Goal: Task Accomplishment & Management: Use online tool/utility

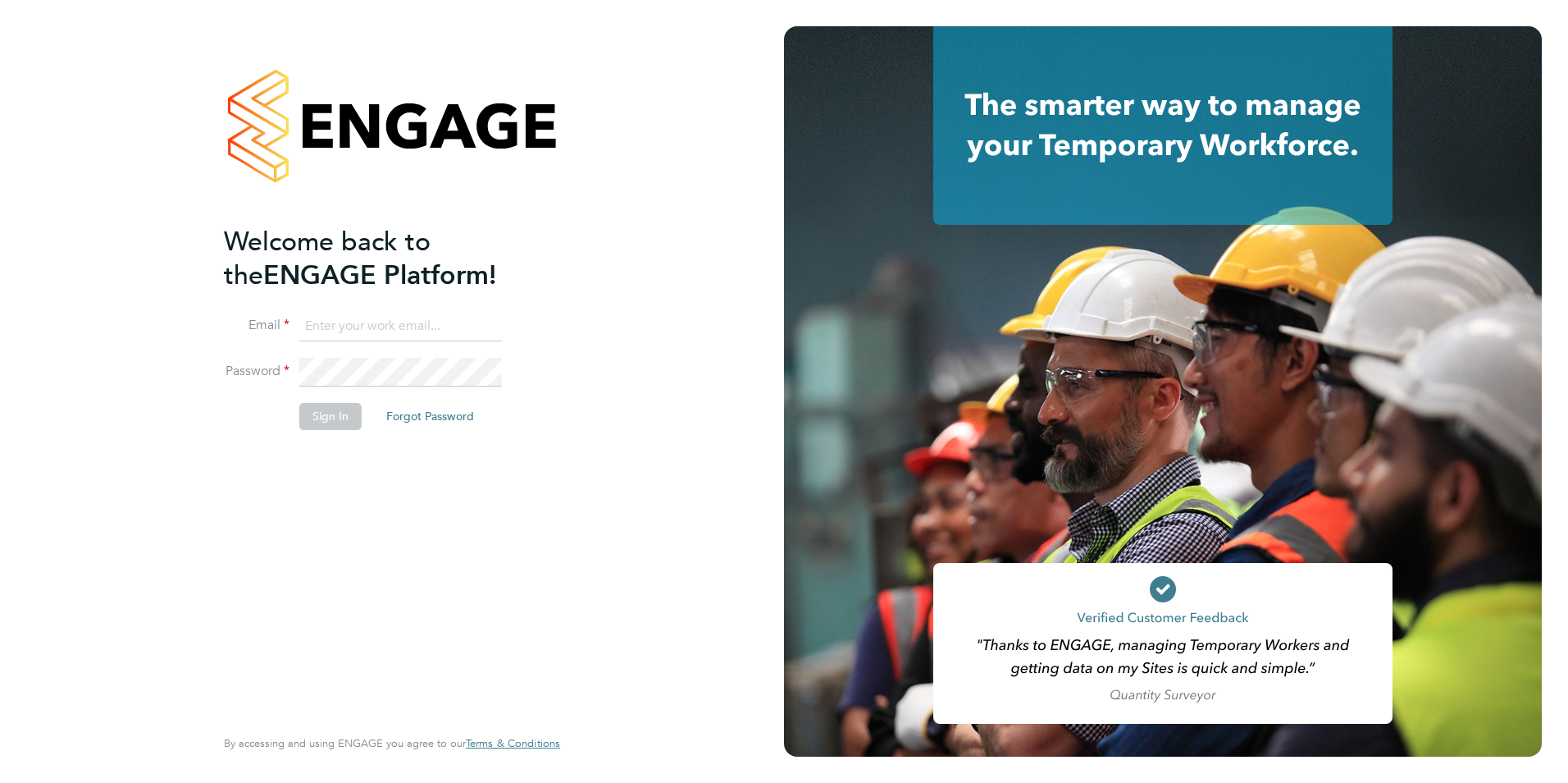
type input "wates@alliance-msp.co.uk"
click at [316, 419] on button "Sign In" at bounding box center [331, 416] width 62 height 27
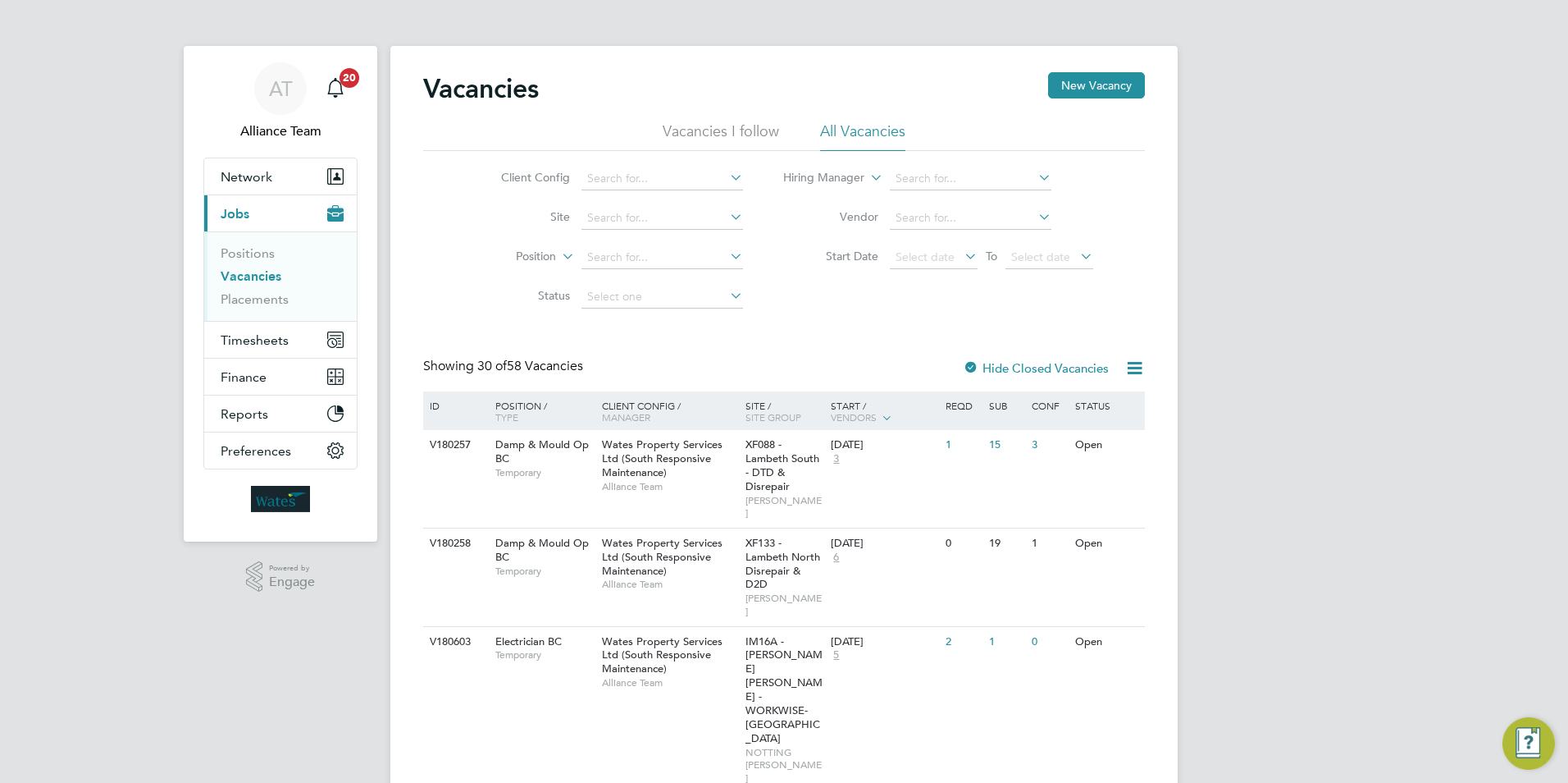
click at [260, 279] on link "Vacancies" at bounding box center [250, 276] width 61 height 16
click at [628, 175] on input at bounding box center [662, 179] width 162 height 23
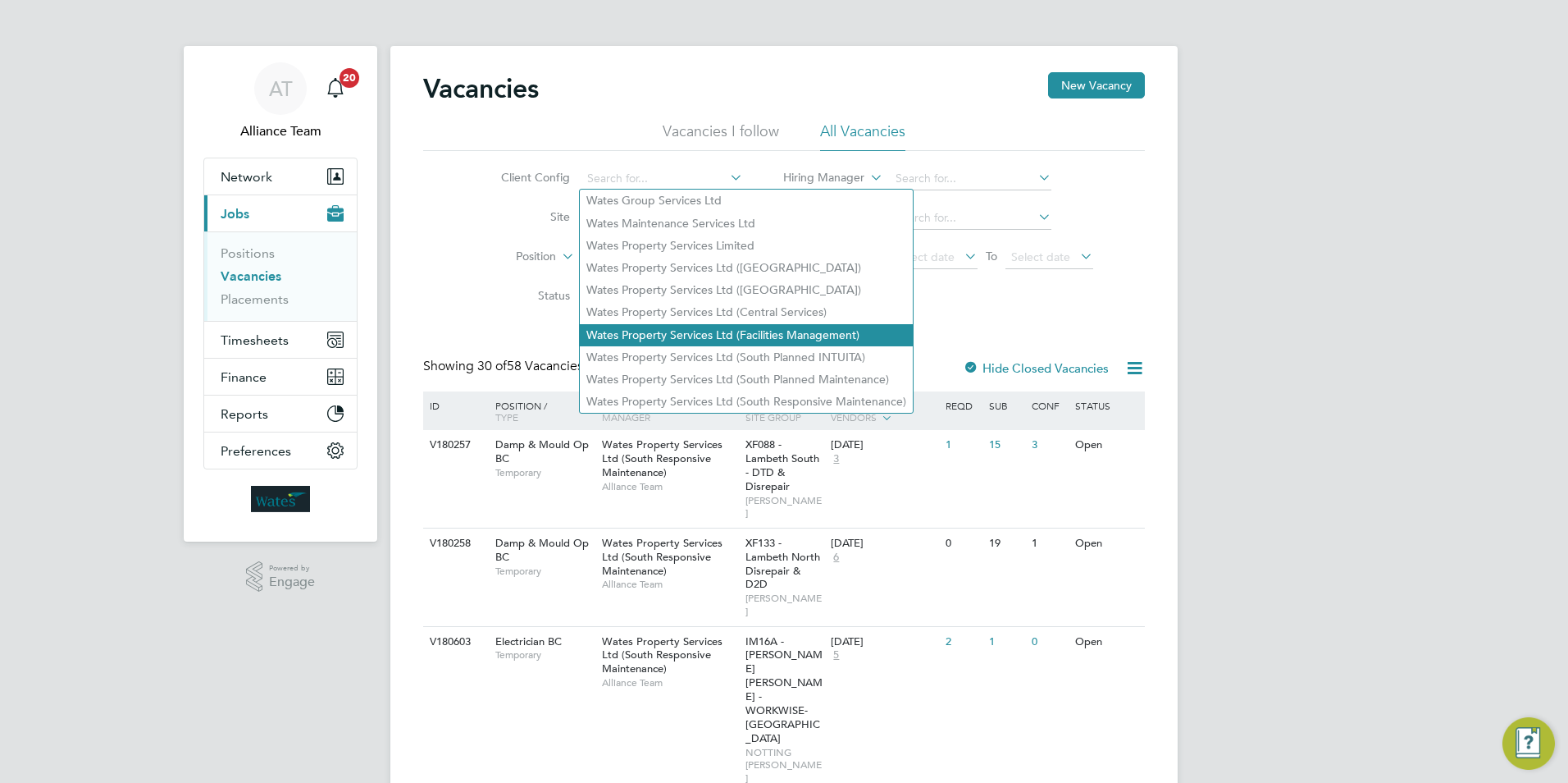
click at [657, 332] on li "Wates Property Services Ltd (Facilities Management)" at bounding box center [746, 334] width 333 height 22
type input "Wates Property Services Ltd (Facilities Management)"
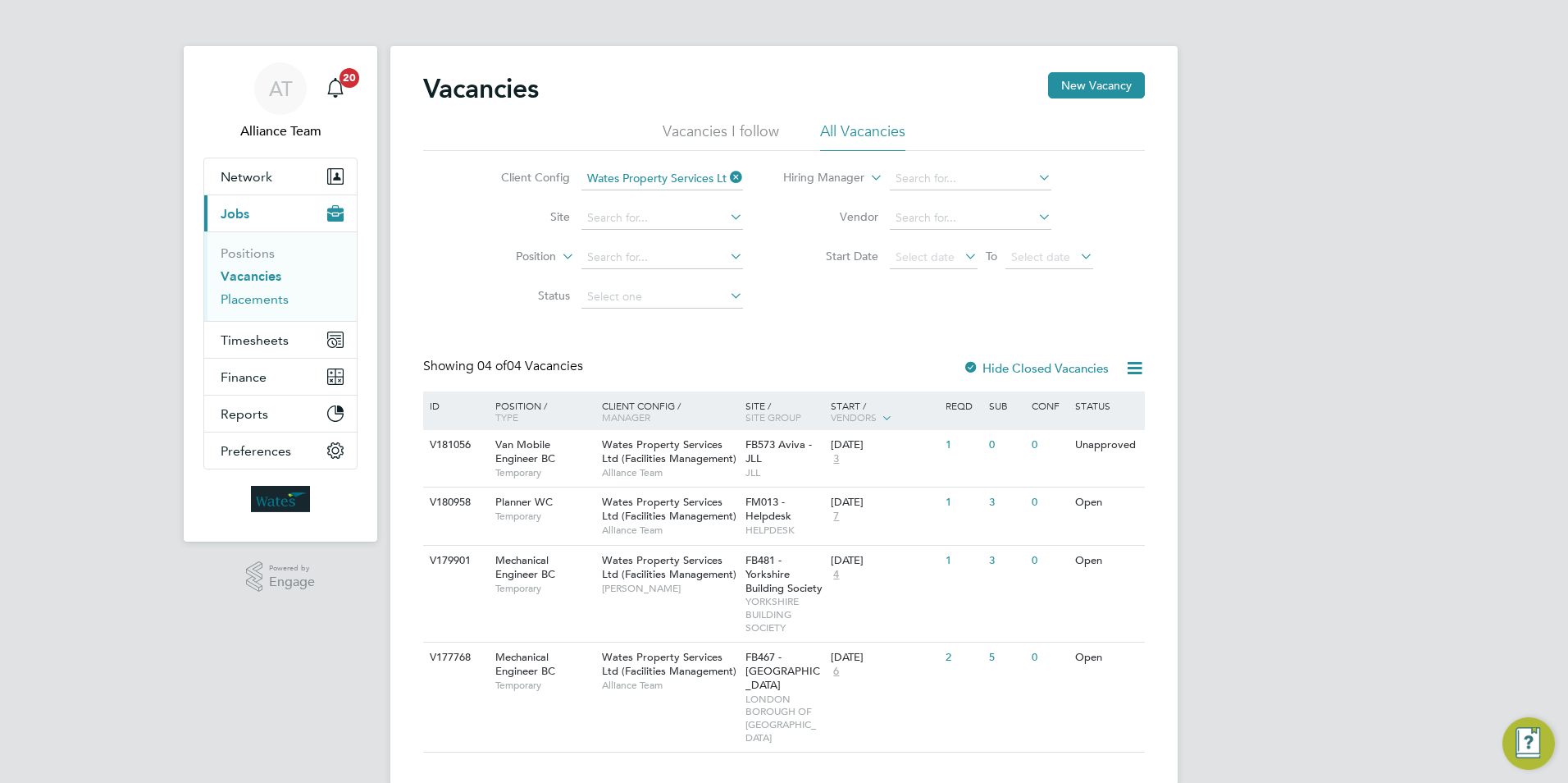
click at [272, 305] on link "Placements" at bounding box center [254, 299] width 68 height 16
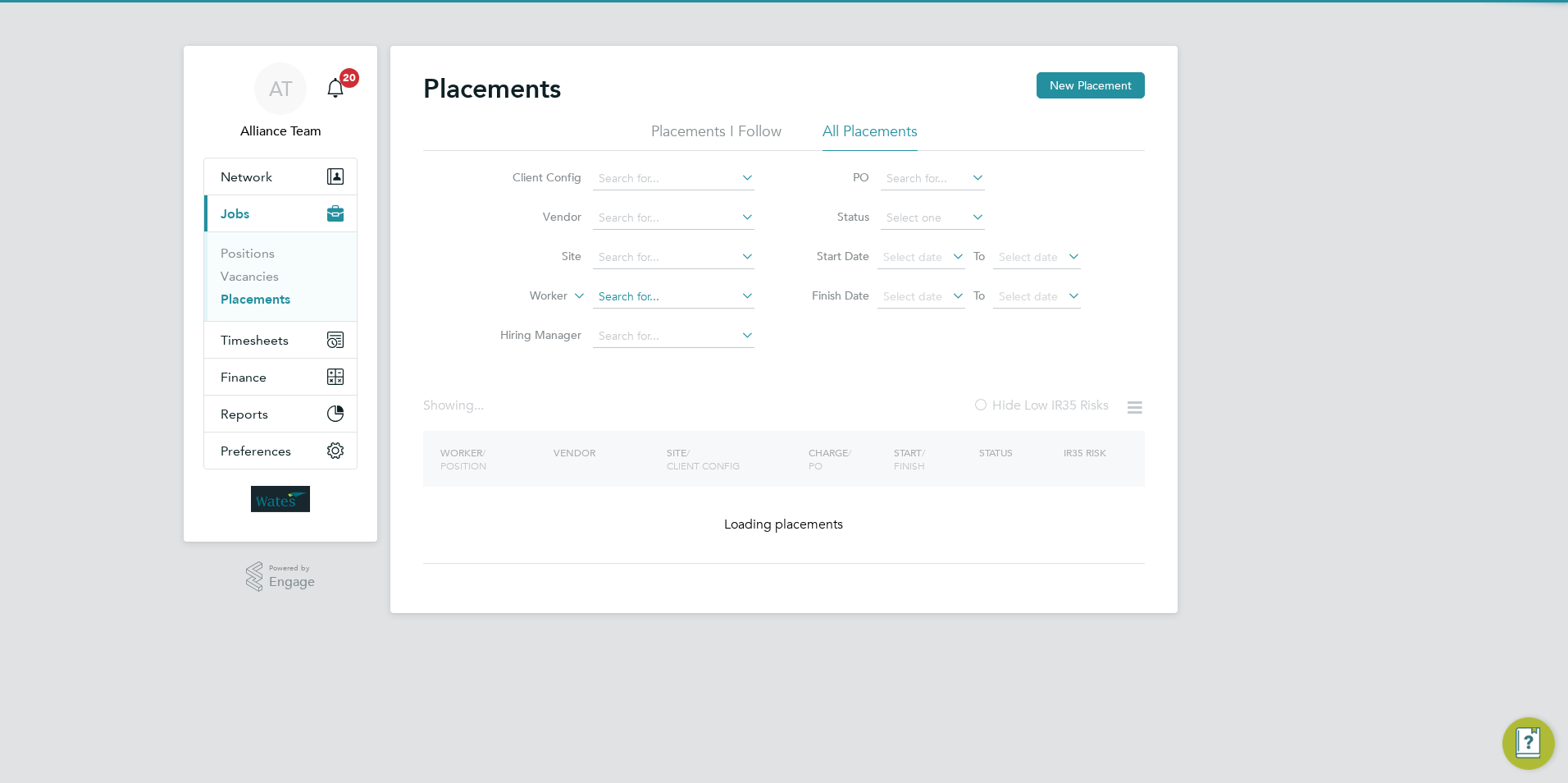
click at [639, 299] on input at bounding box center [674, 297] width 162 height 23
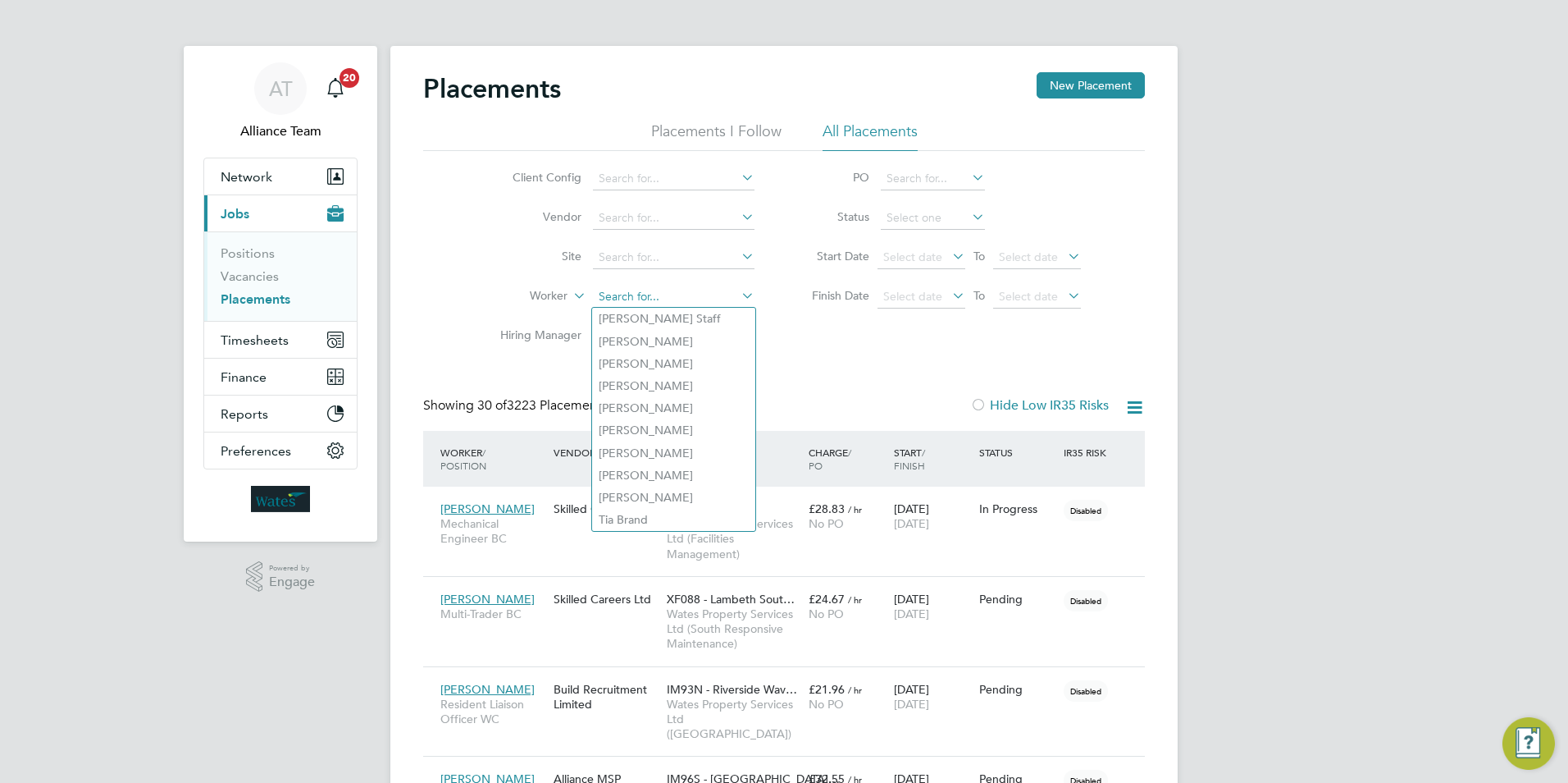
type input "a"
type input "p"
type input "ab"
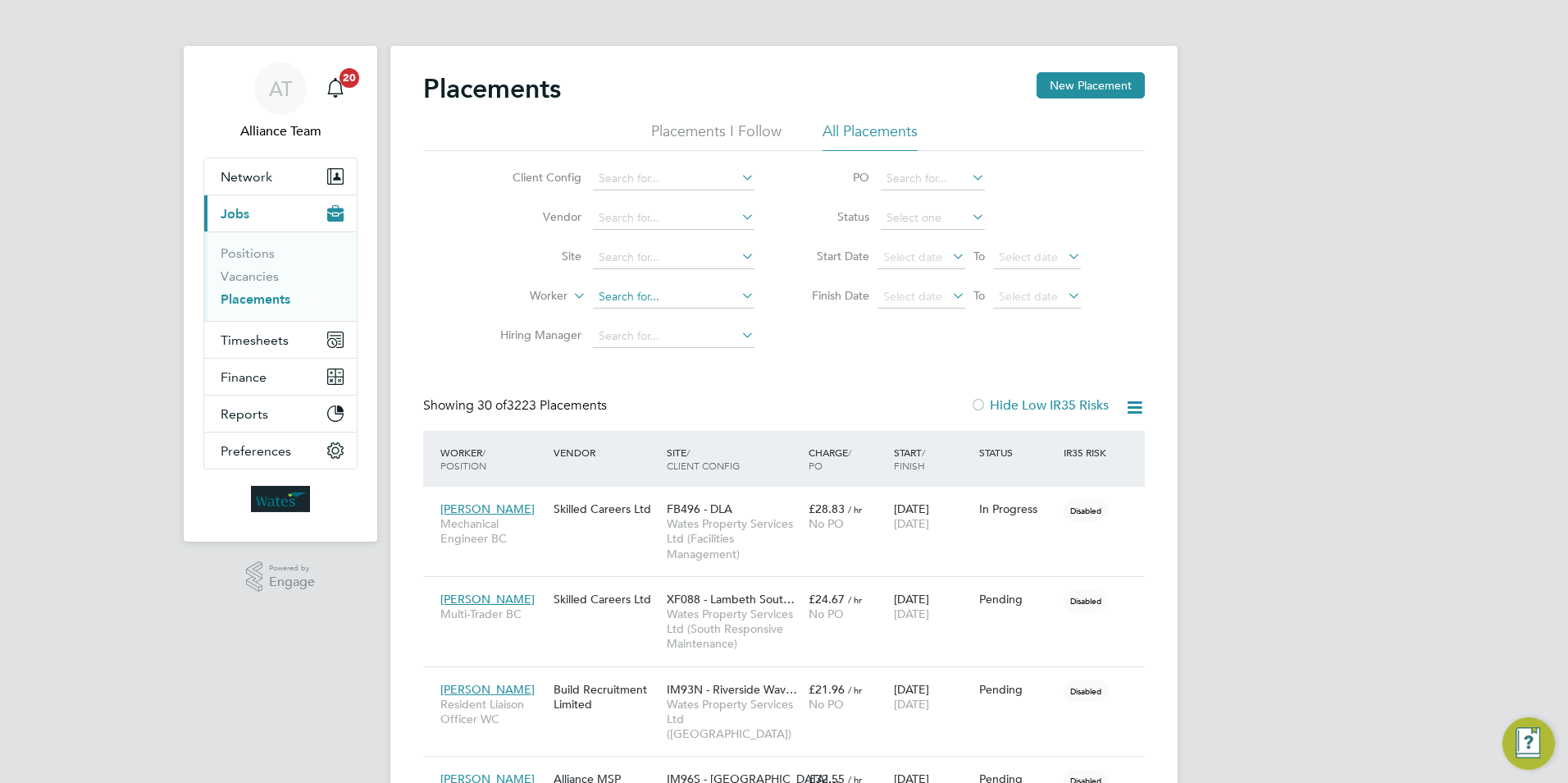
click at [676, 288] on input at bounding box center [674, 297] width 162 height 23
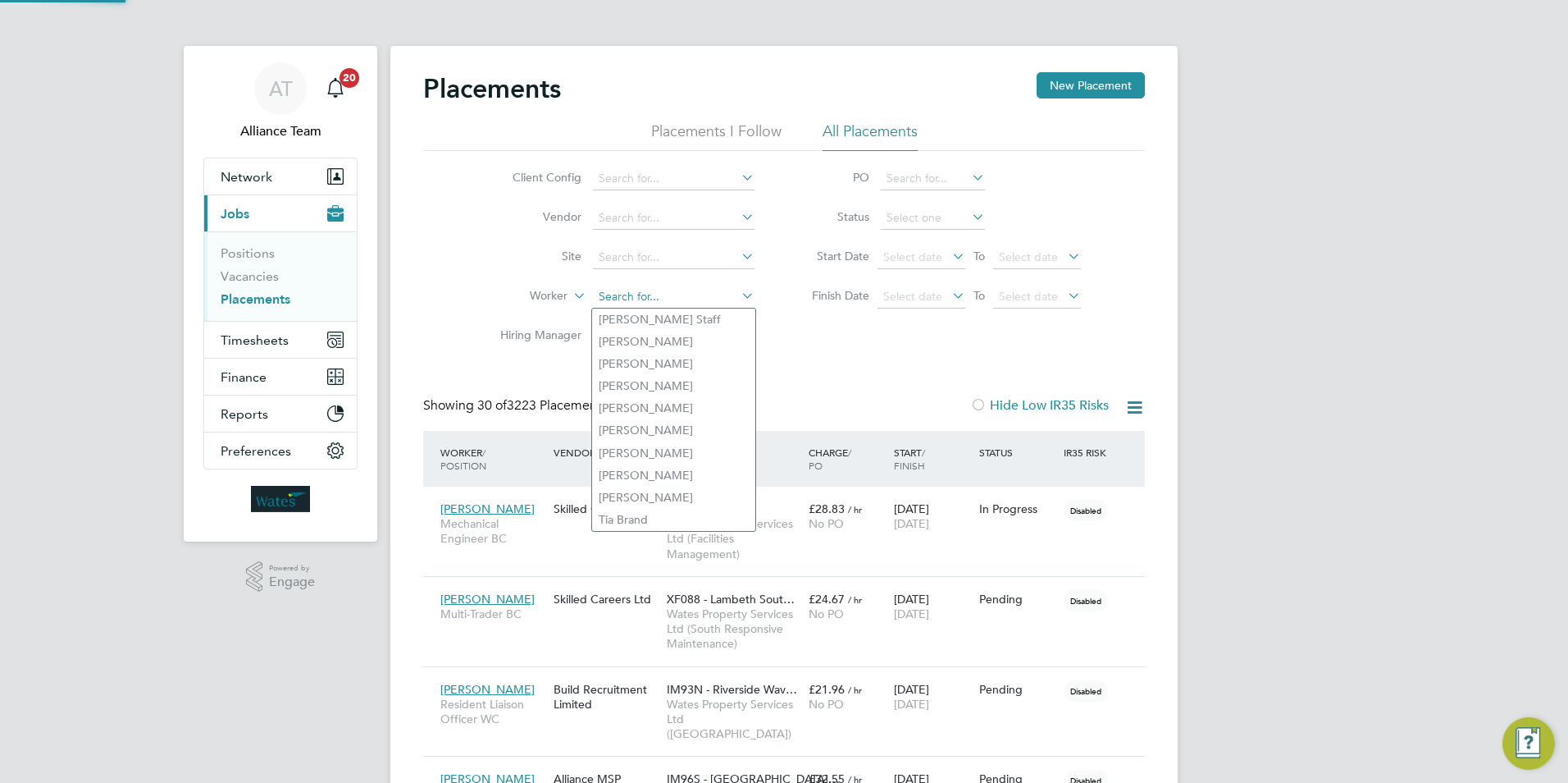
type input "["
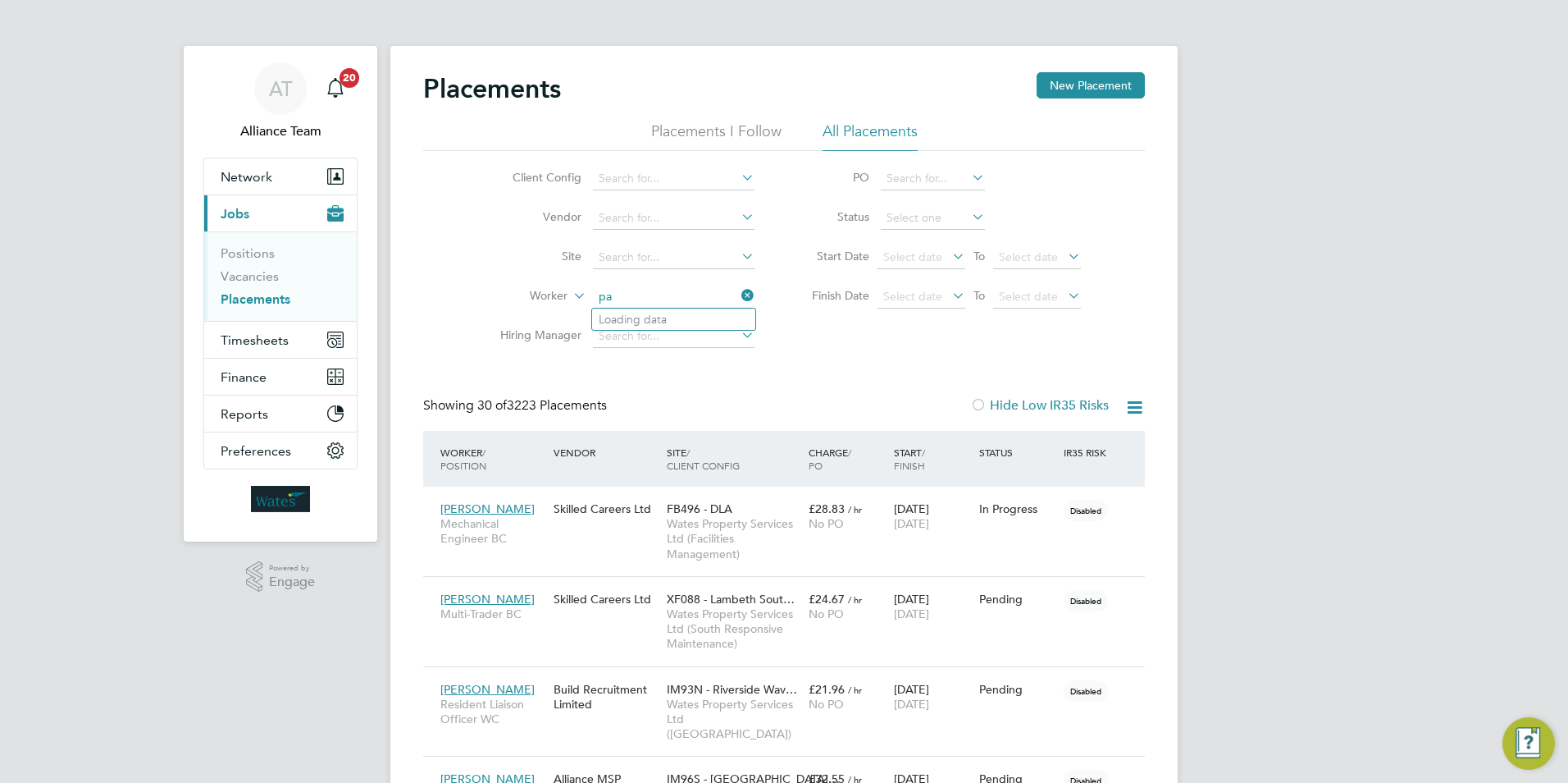
type input "p"
click at [650, 342] on li "[PERSON_NAME]" at bounding box center [705, 342] width 225 height 22
type input "[PERSON_NAME]"
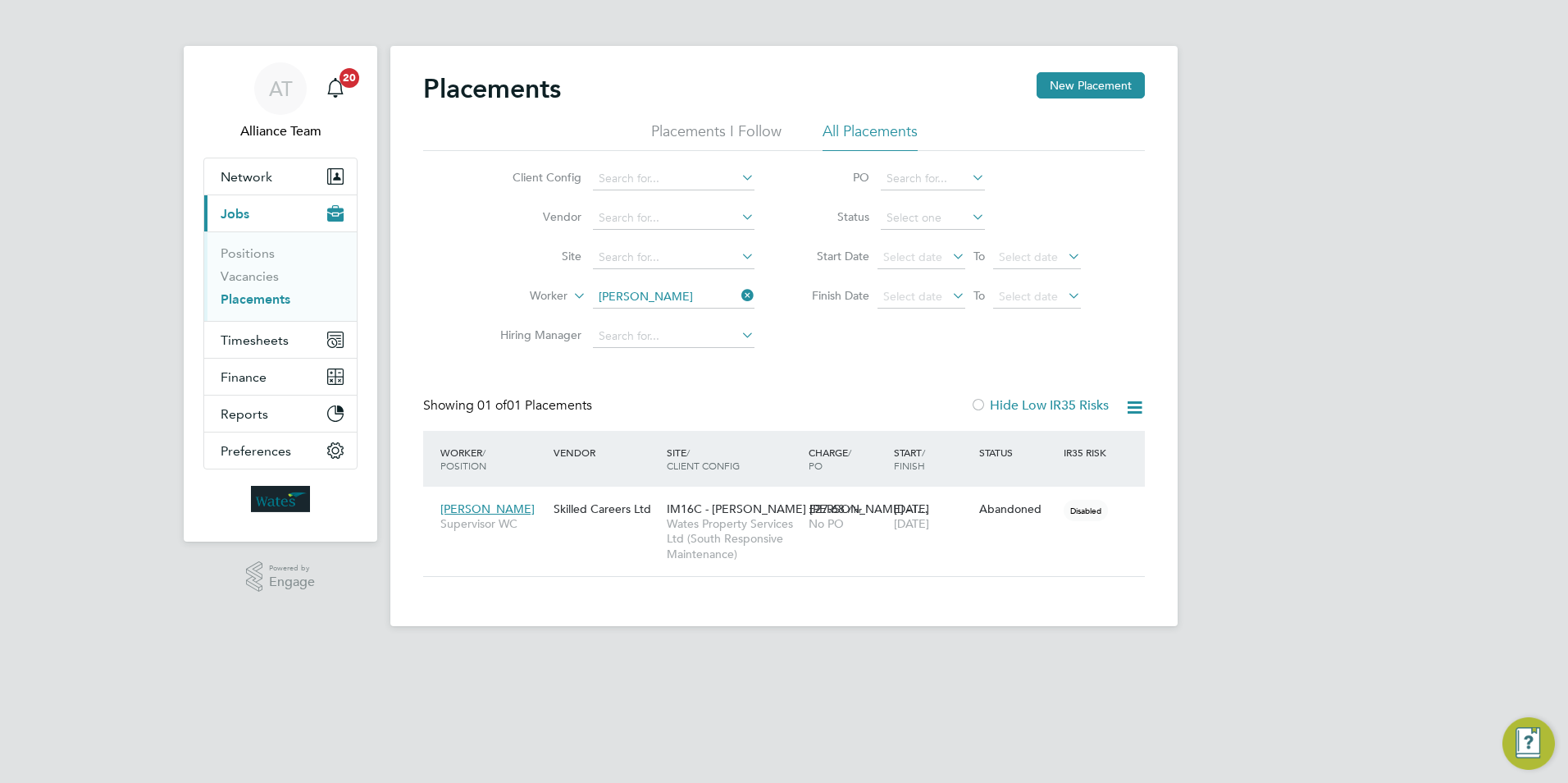
click at [738, 294] on icon at bounding box center [738, 296] width 0 height 23
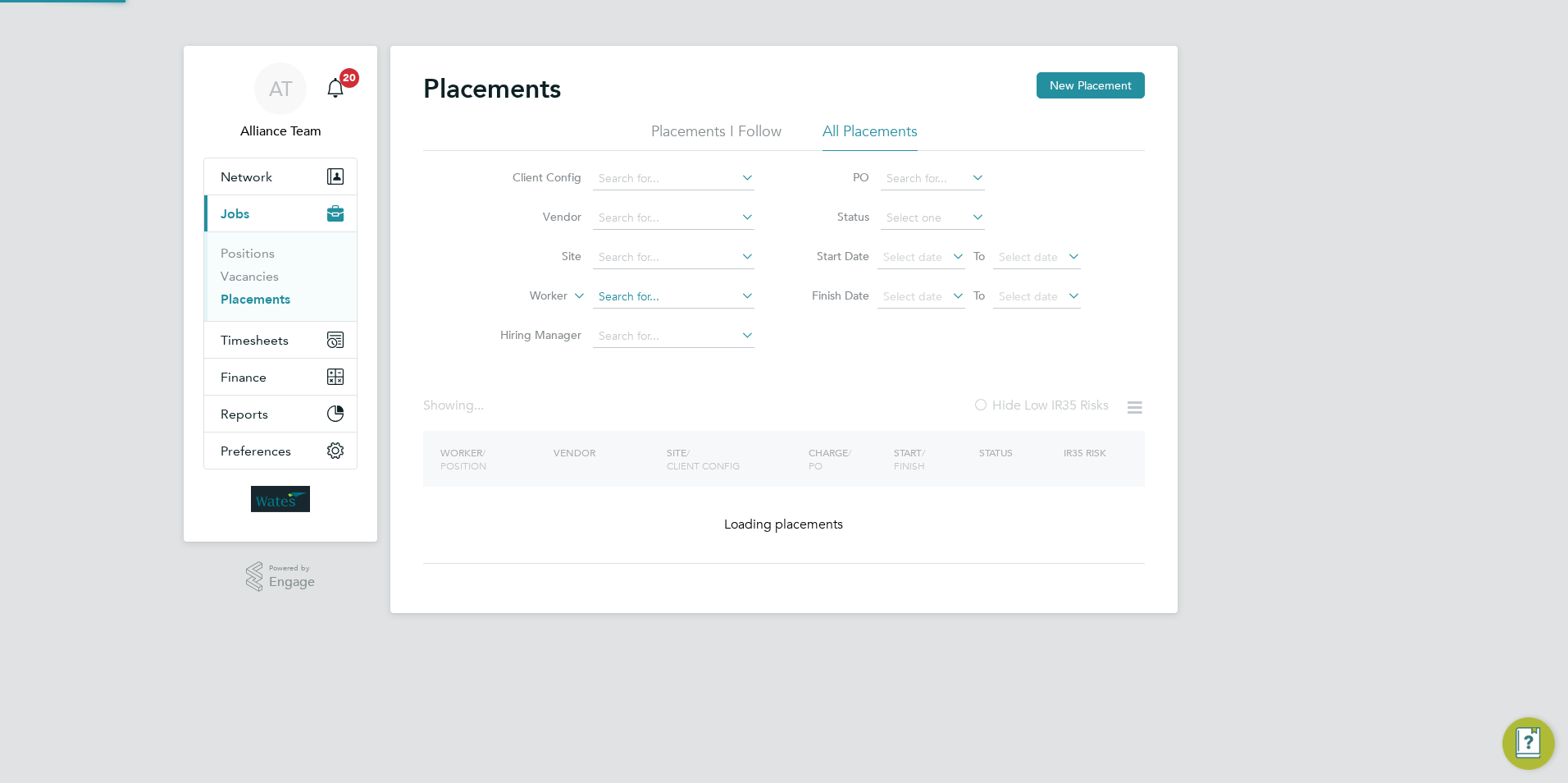
click at [675, 300] on input at bounding box center [674, 297] width 162 height 23
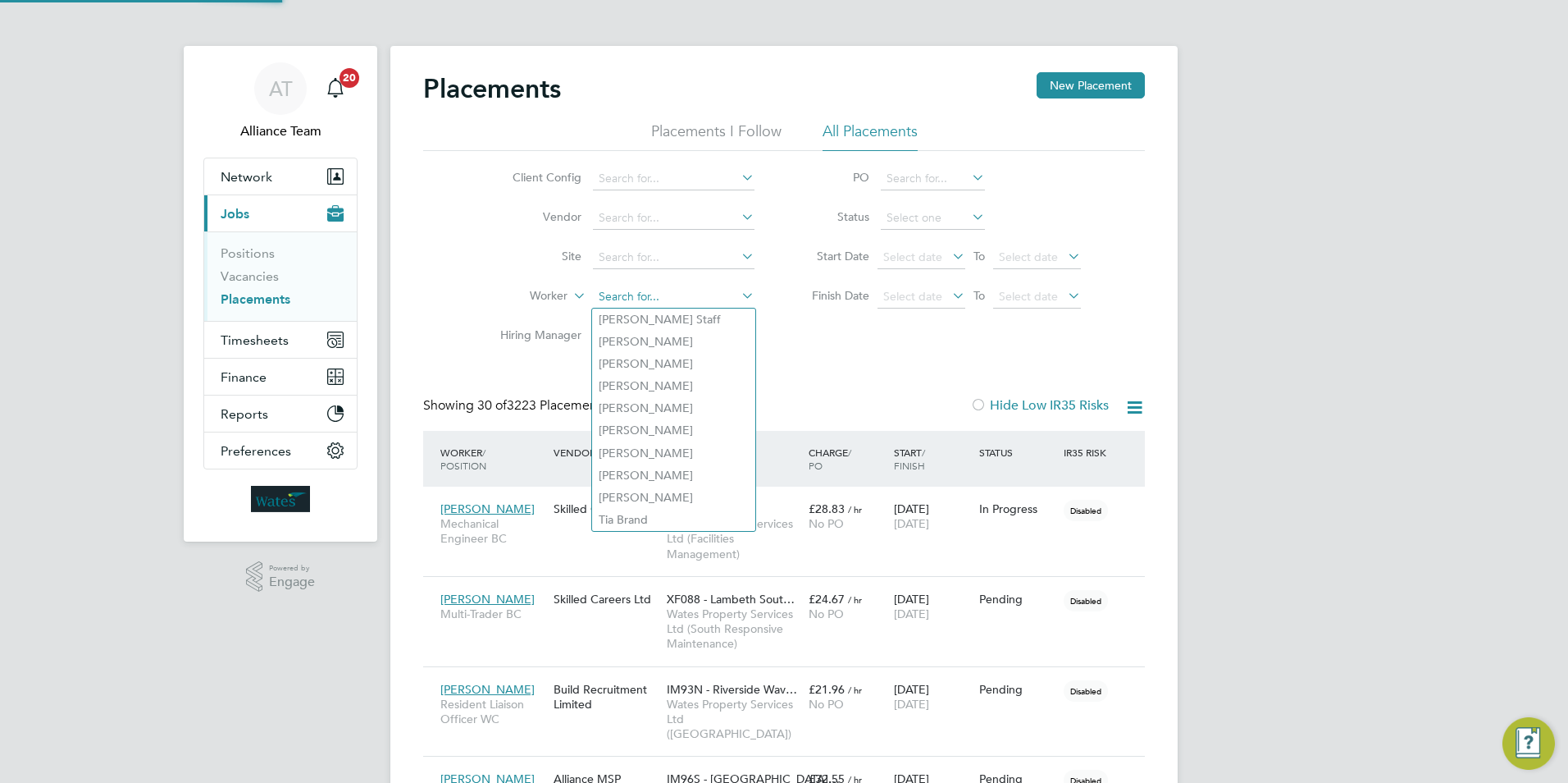
scroll to position [62, 114]
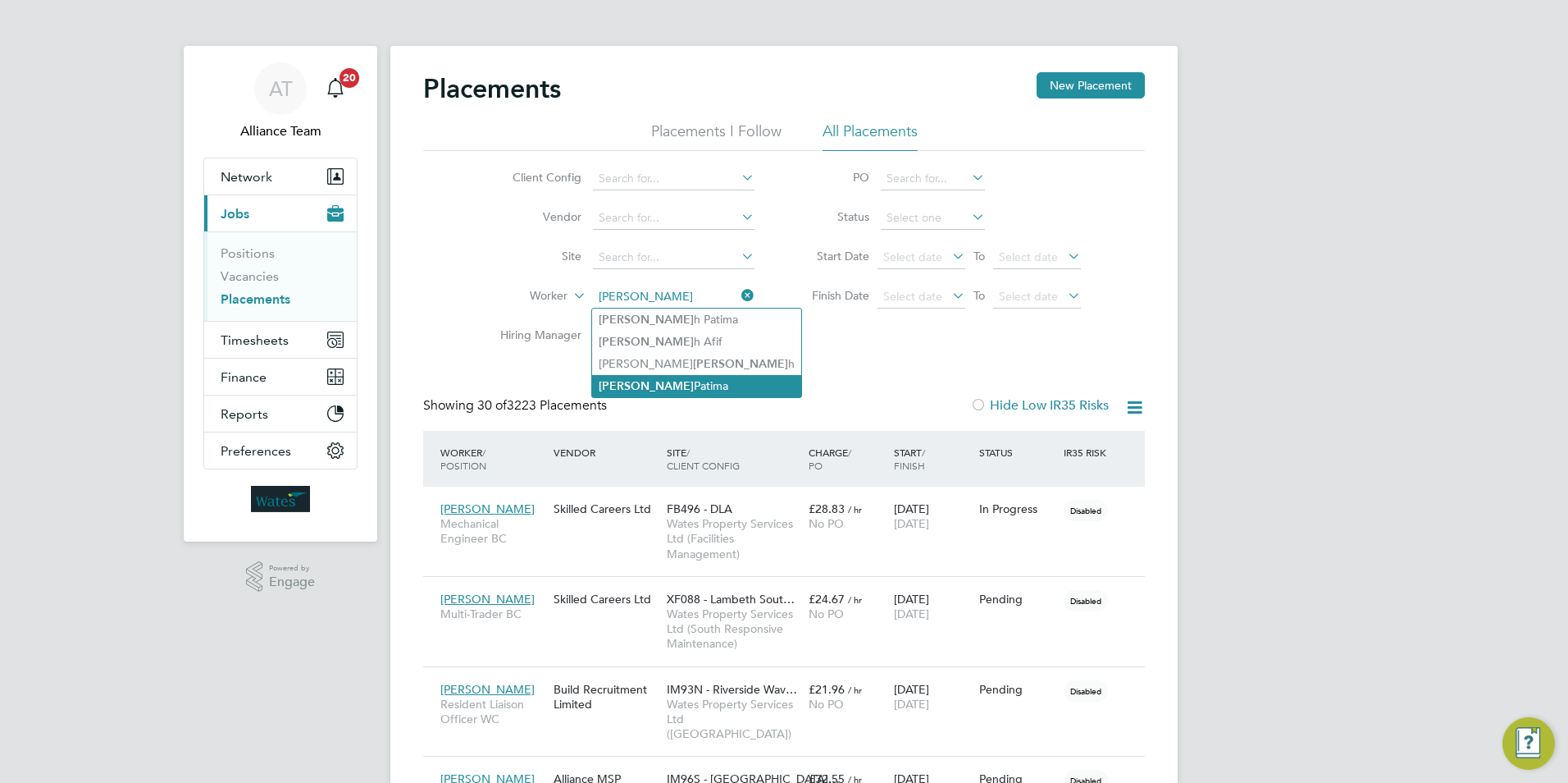
click at [699, 380] on li "[PERSON_NAME]" at bounding box center [697, 386] width 210 height 22
type input "[PERSON_NAME]"
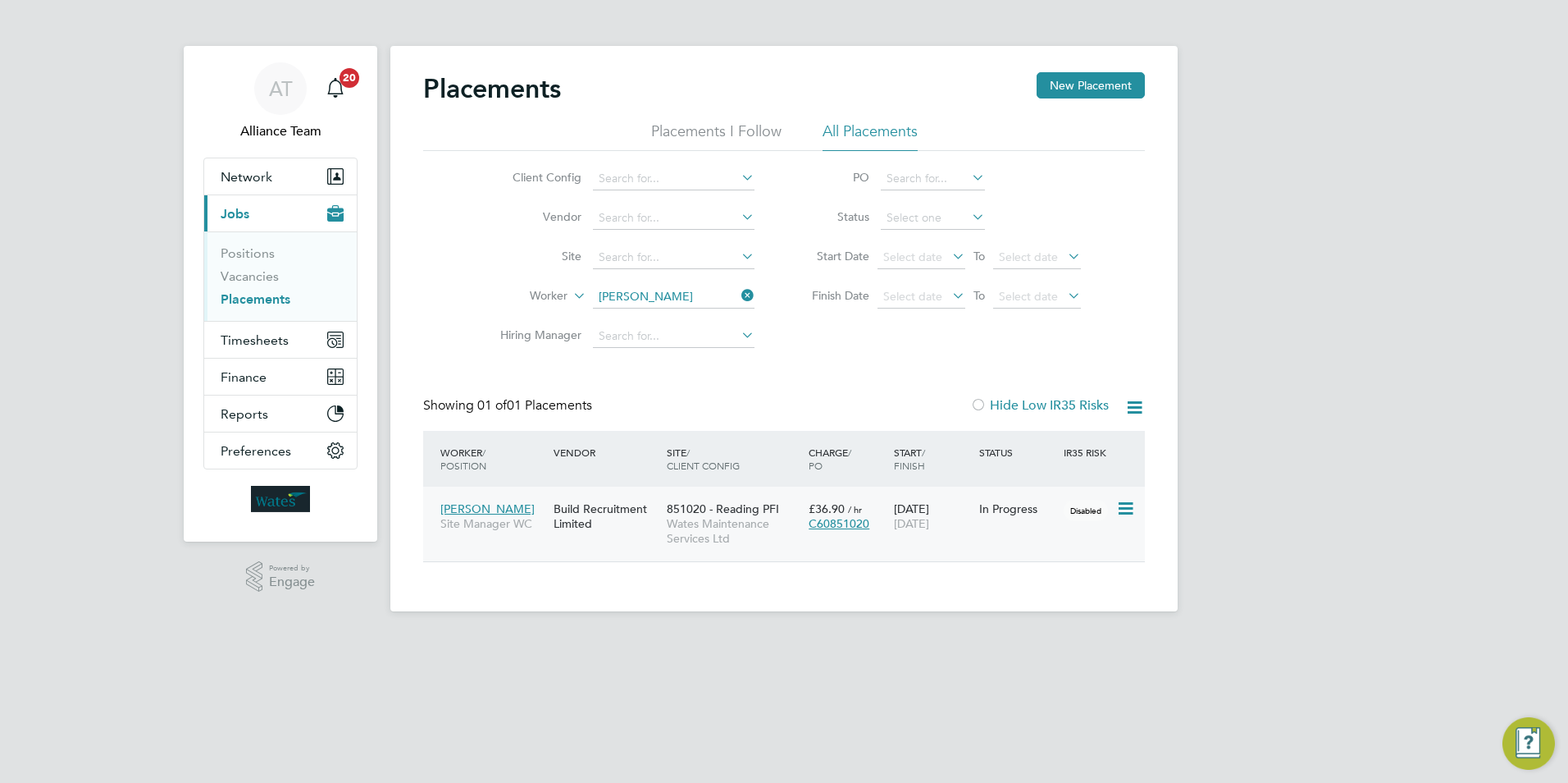
click at [695, 527] on span "Wates Maintenance Services Ltd" at bounding box center [733, 530] width 134 height 29
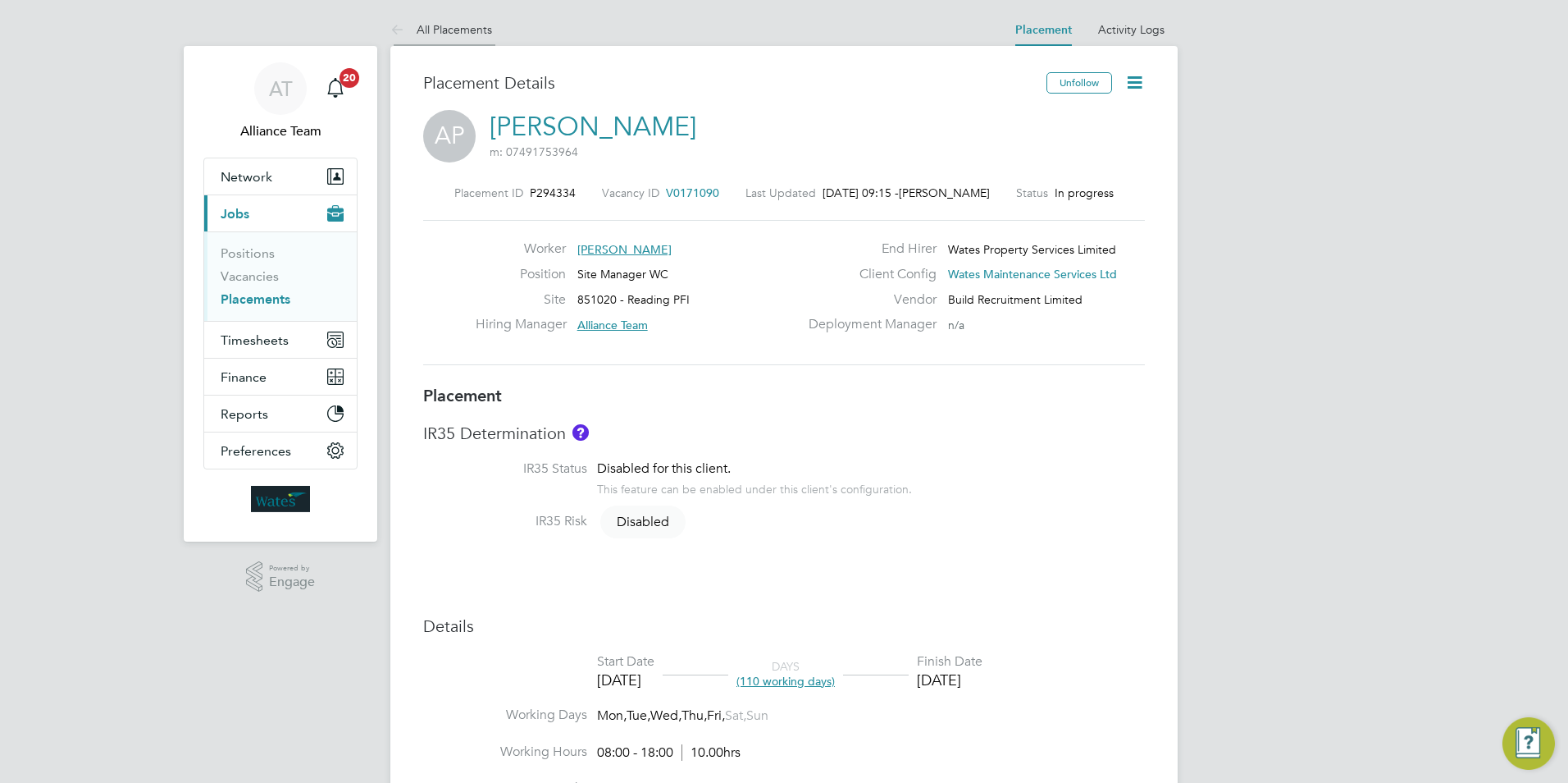
click at [455, 27] on link "All Placements" at bounding box center [440, 29] width 102 height 15
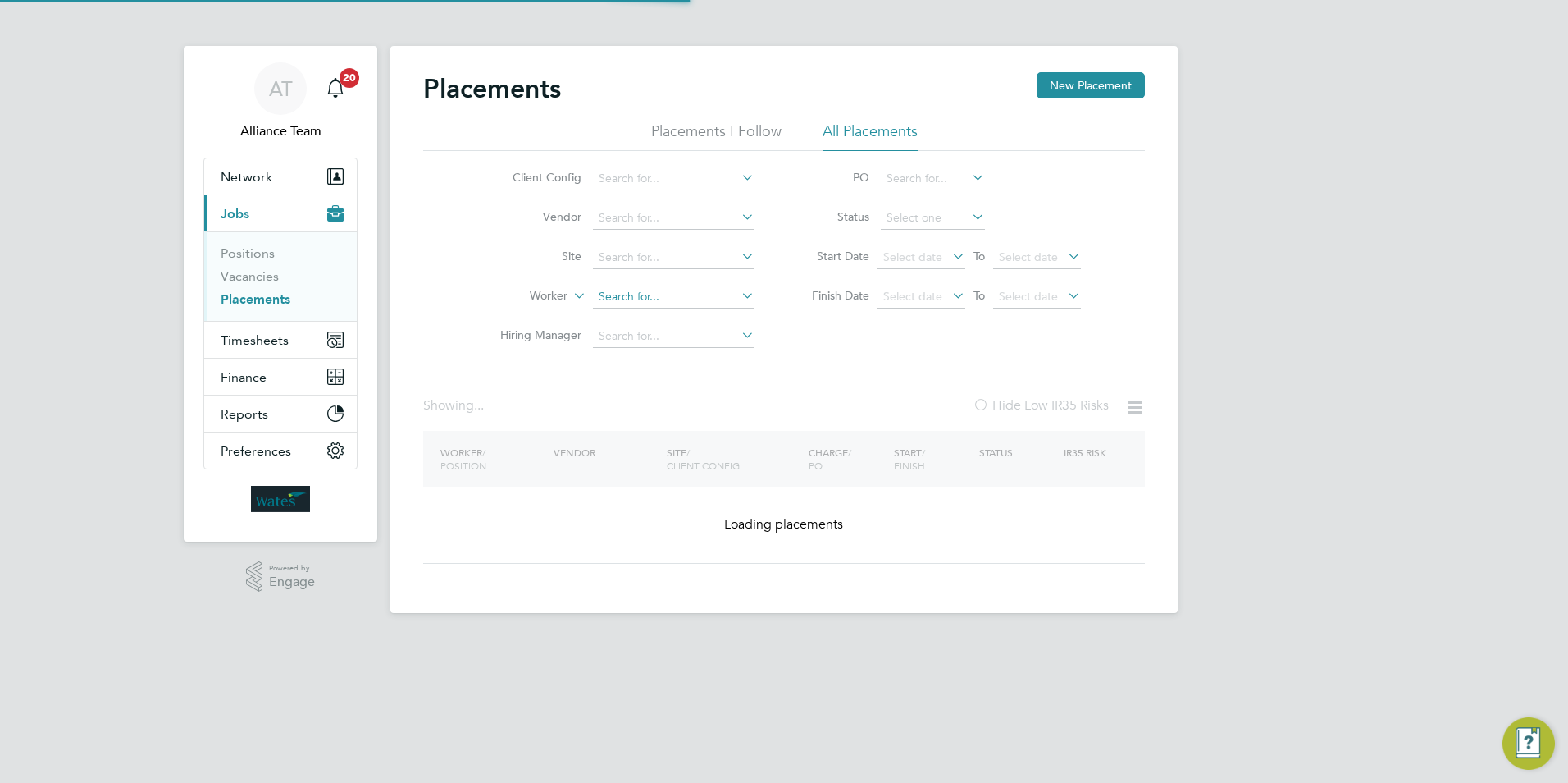
click at [626, 296] on input at bounding box center [674, 297] width 162 height 23
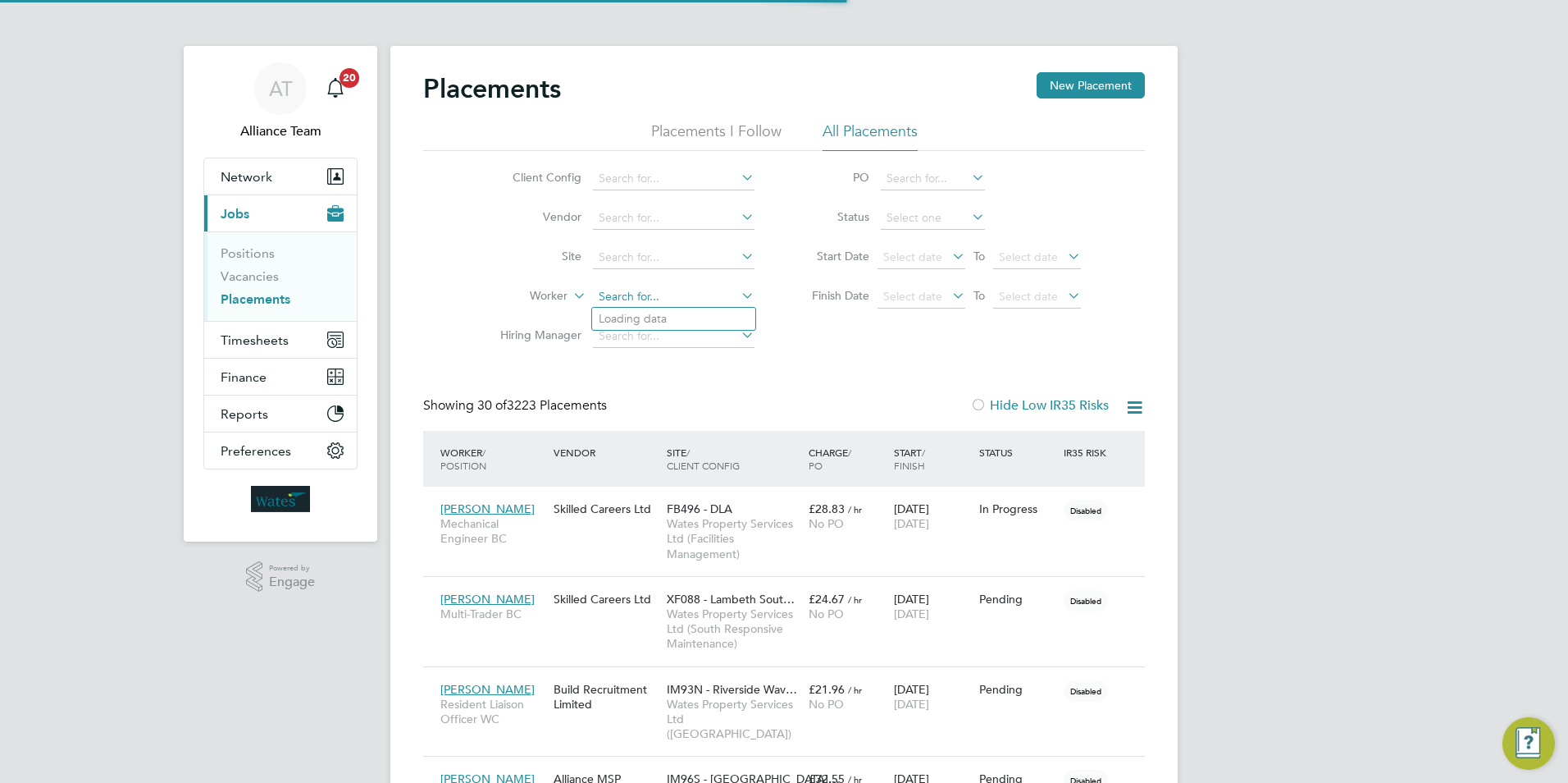
scroll to position [8, 8]
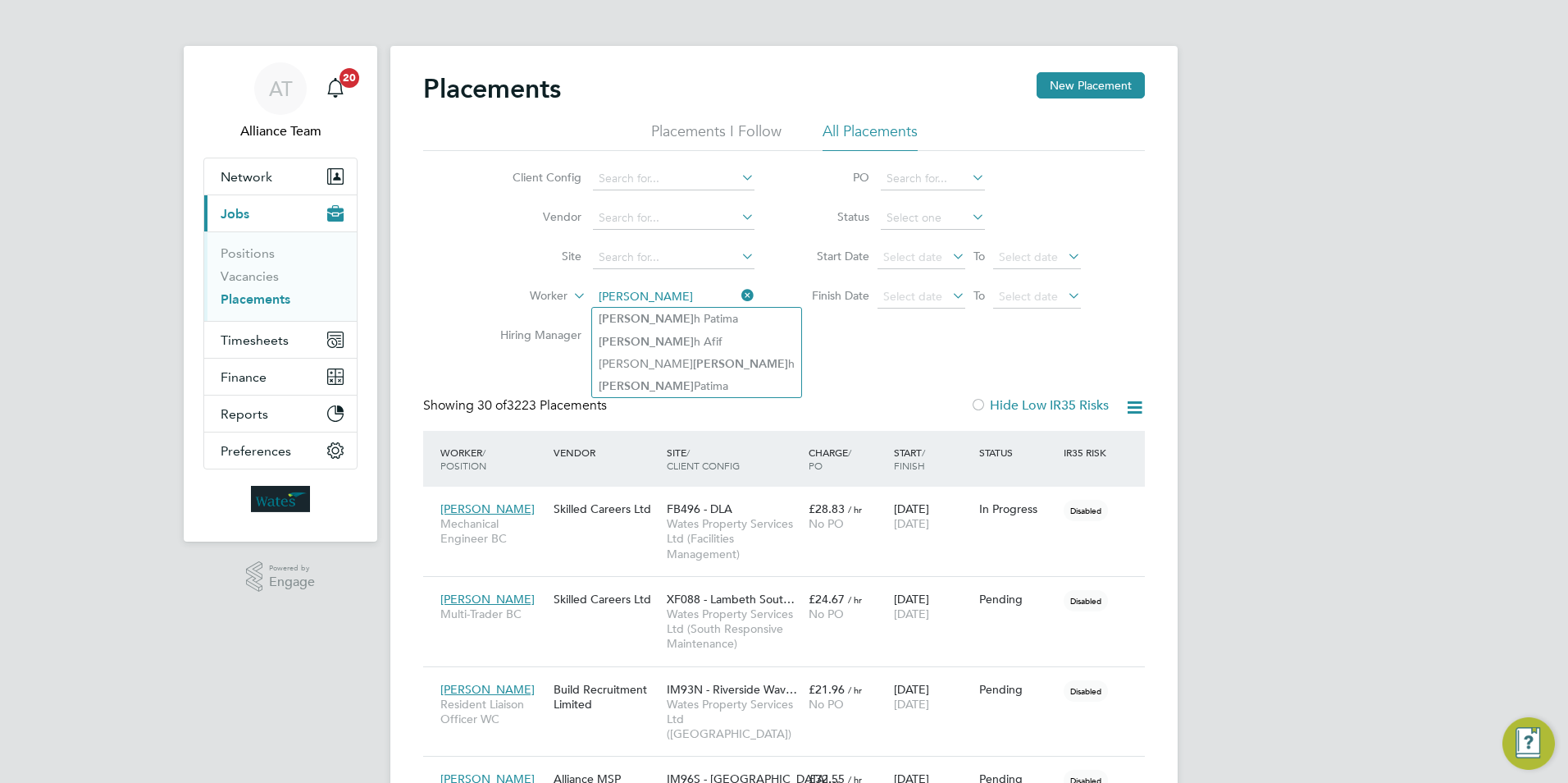
type input "[PERSON_NAME]"
click at [624, 296] on input at bounding box center [674, 297] width 162 height 23
click at [677, 383] on li "[PERSON_NAME] a Patima" at bounding box center [674, 386] width 164 height 22
type input "[PERSON_NAME]"
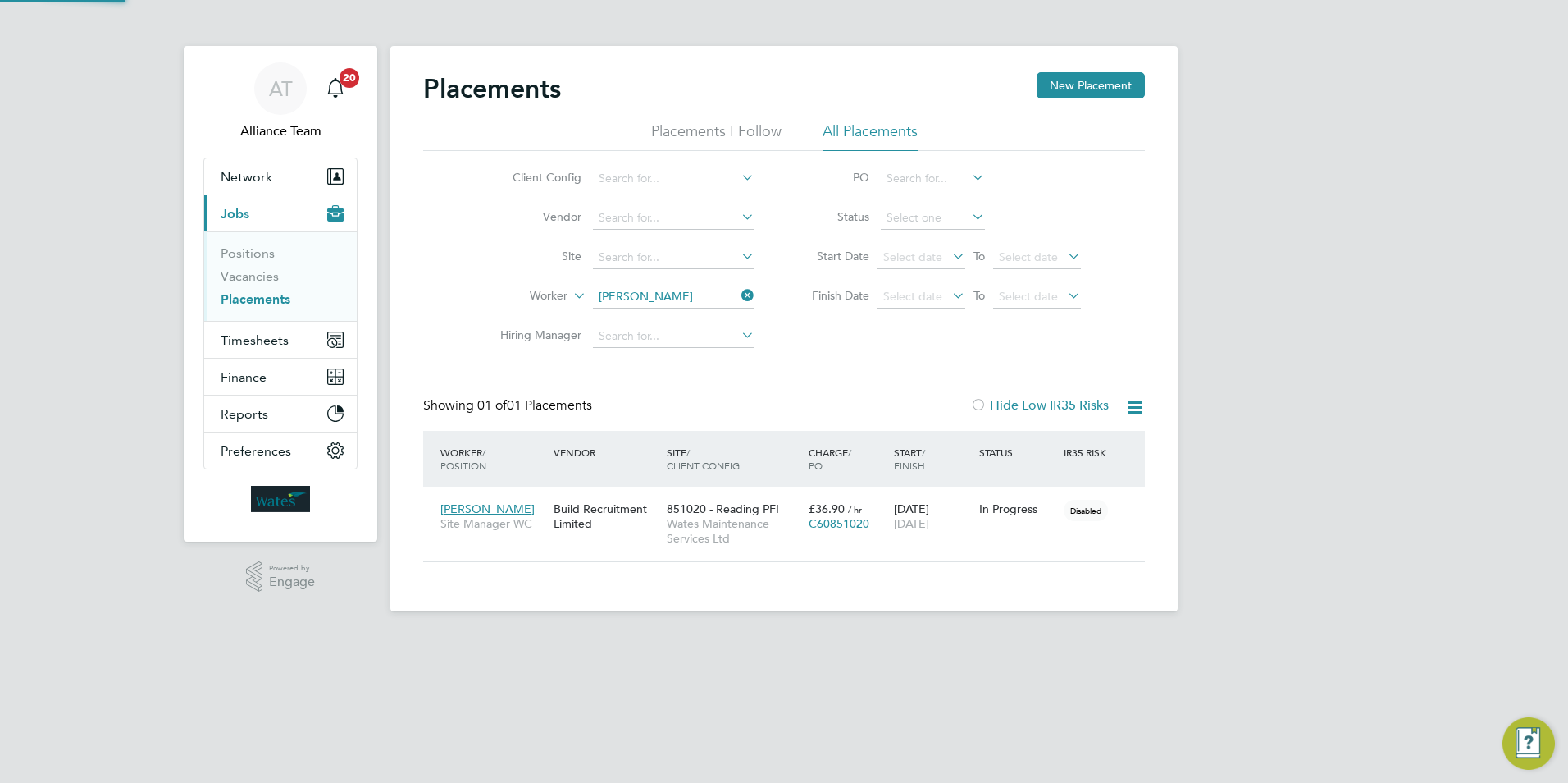
scroll to position [16, 77]
click at [1130, 402] on icon at bounding box center [1135, 407] width 20 height 20
click at [1054, 442] on li "Download Placements Report" at bounding box center [1054, 447] width 175 height 23
click at [556, 638] on html "AT Alliance Team Notifications 20 Applications: Network Team Members Businesses…" at bounding box center [784, 319] width 1568 height 638
click at [738, 295] on icon at bounding box center [738, 296] width 0 height 23
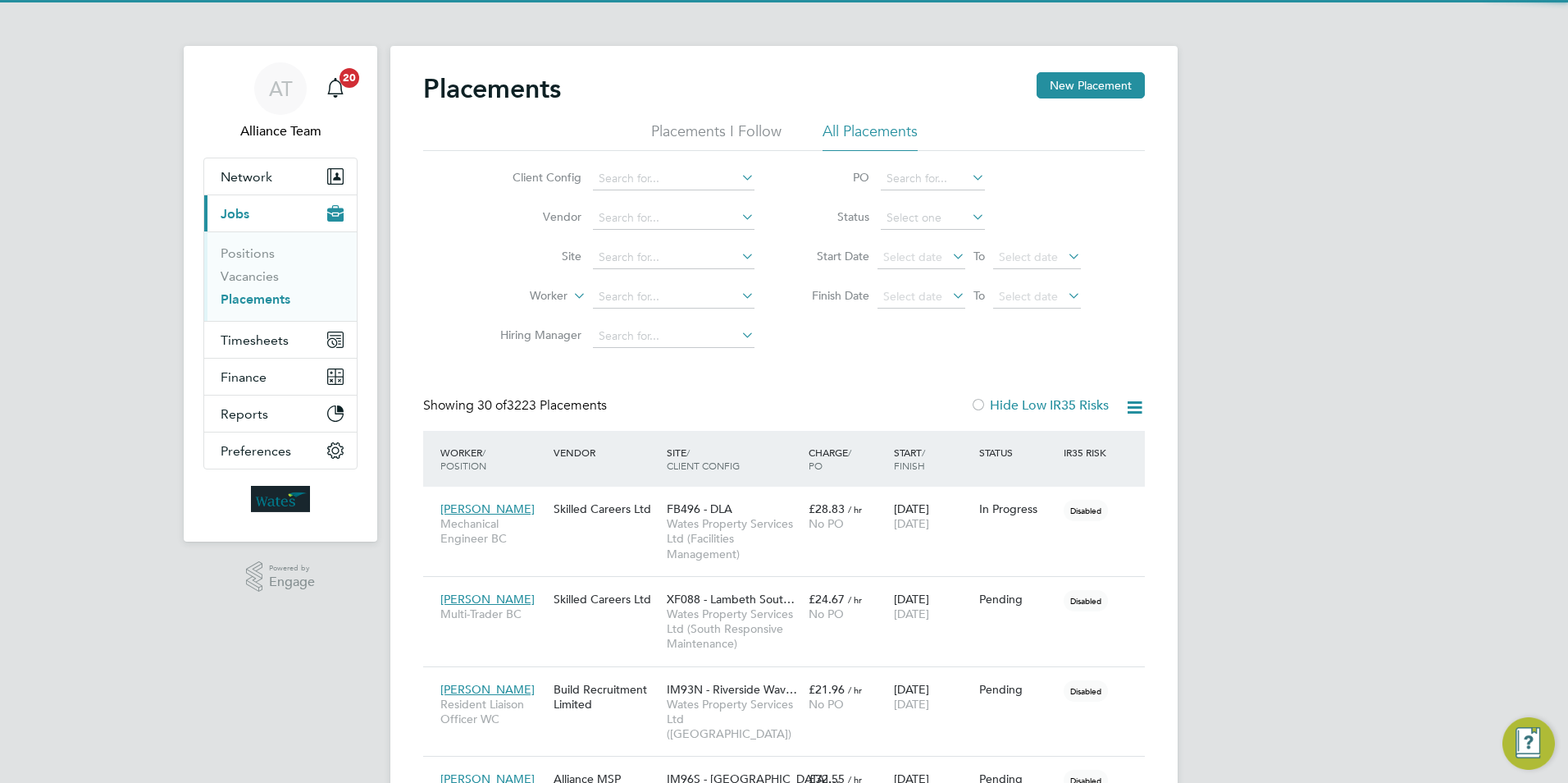
scroll to position [62, 114]
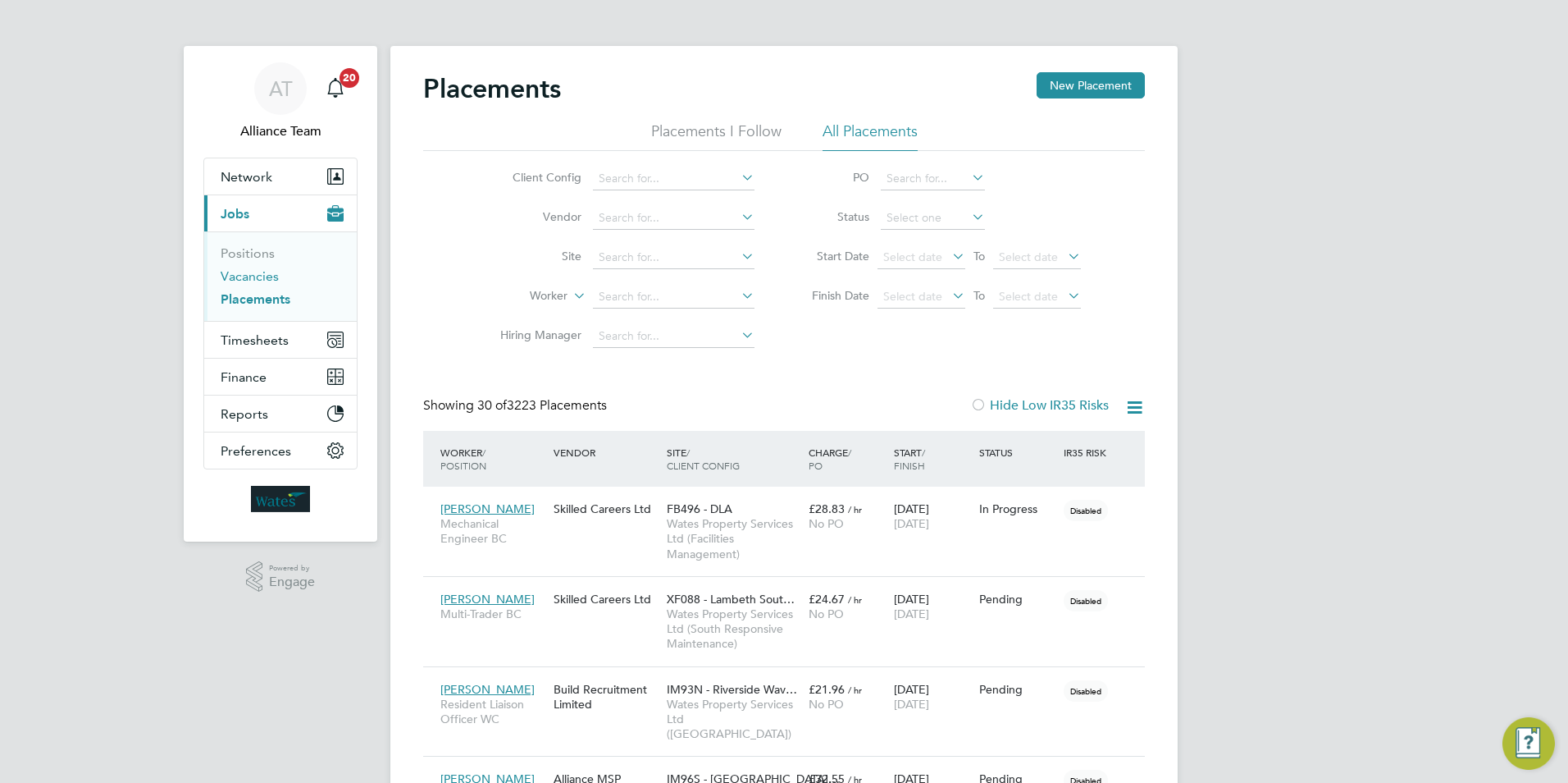
click at [243, 276] on link "Vacancies" at bounding box center [249, 276] width 58 height 16
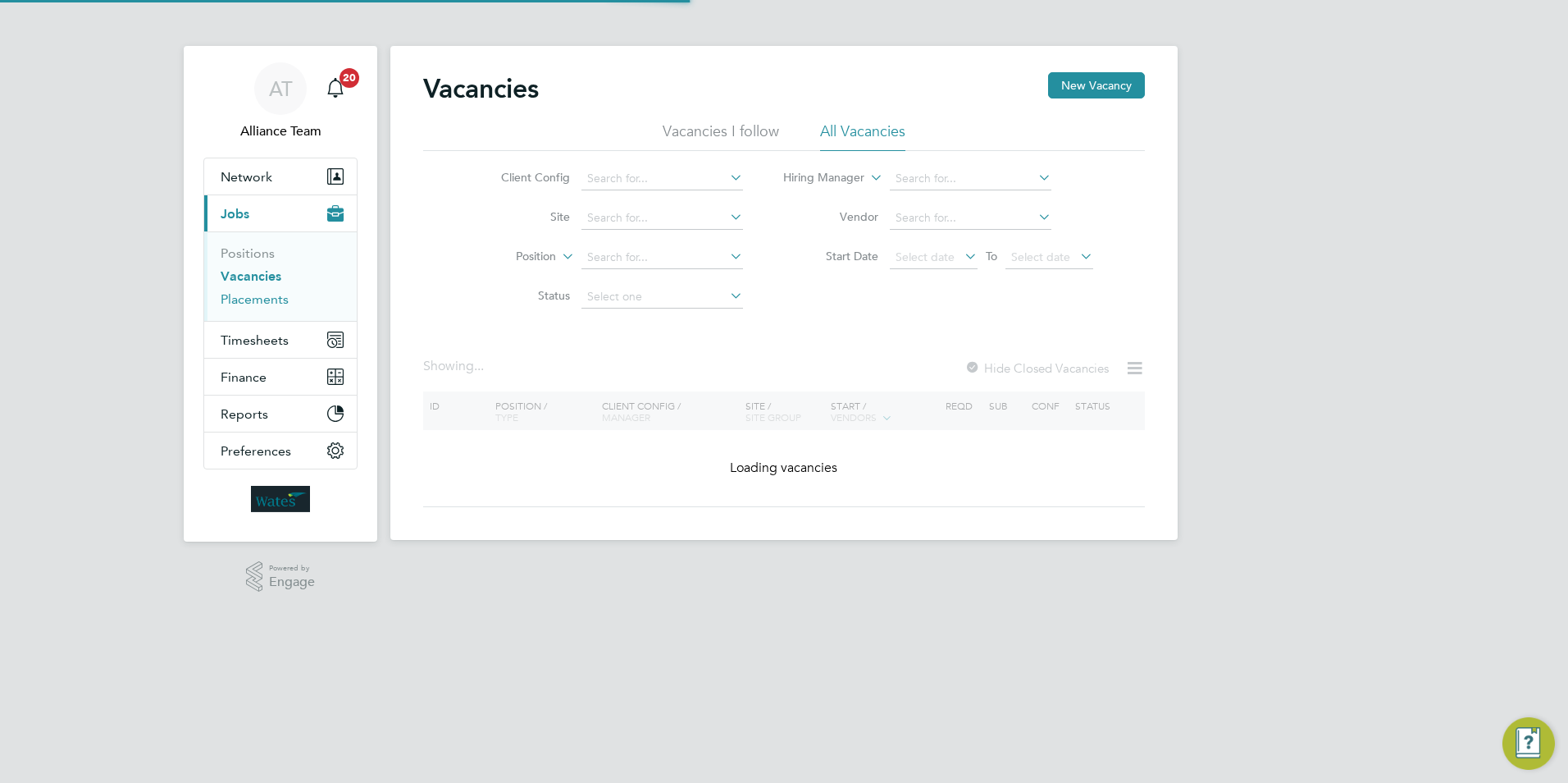
click at [265, 302] on link "Placements" at bounding box center [254, 299] width 68 height 16
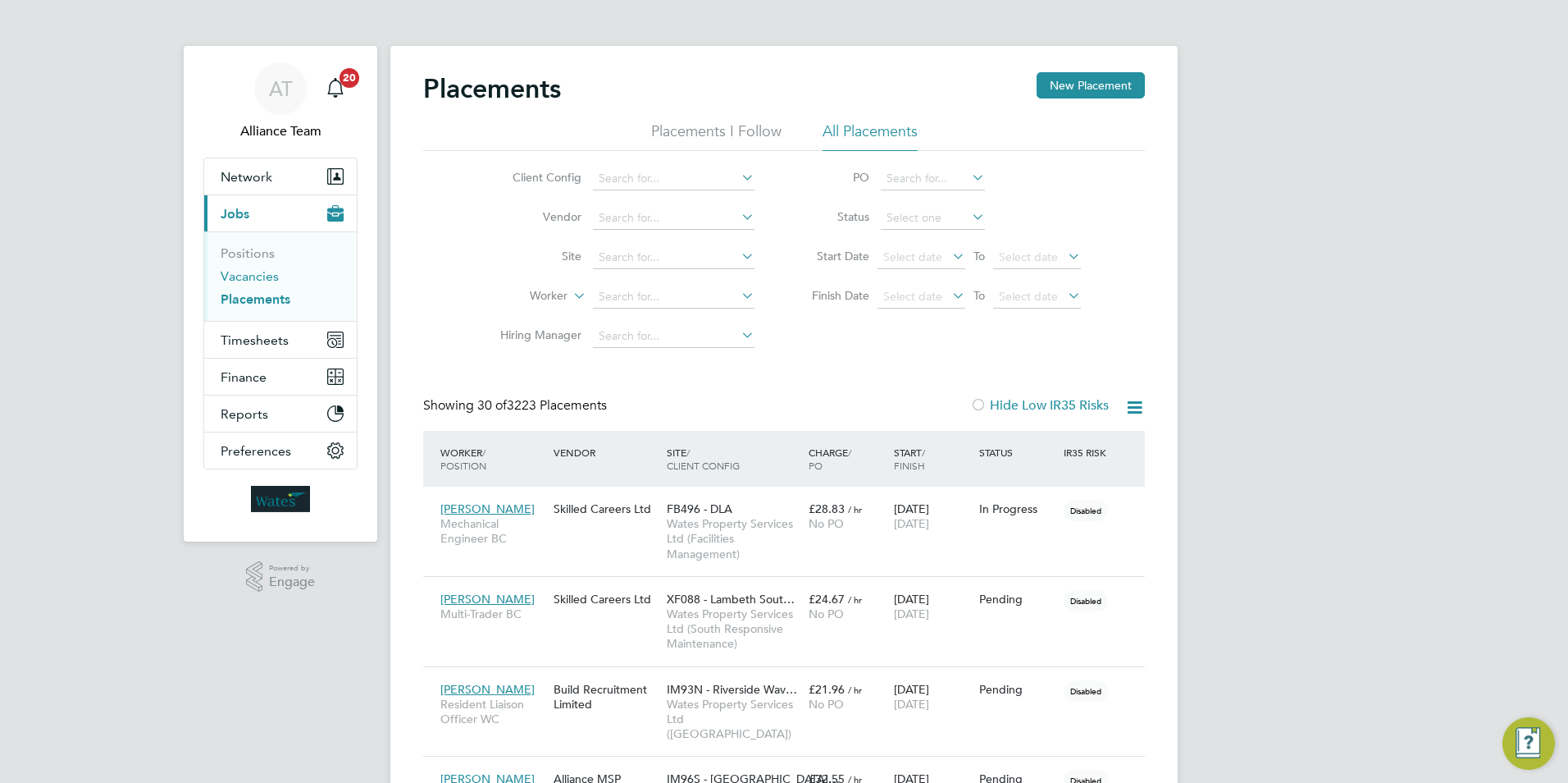
click at [233, 280] on link "Vacancies" at bounding box center [249, 276] width 58 height 16
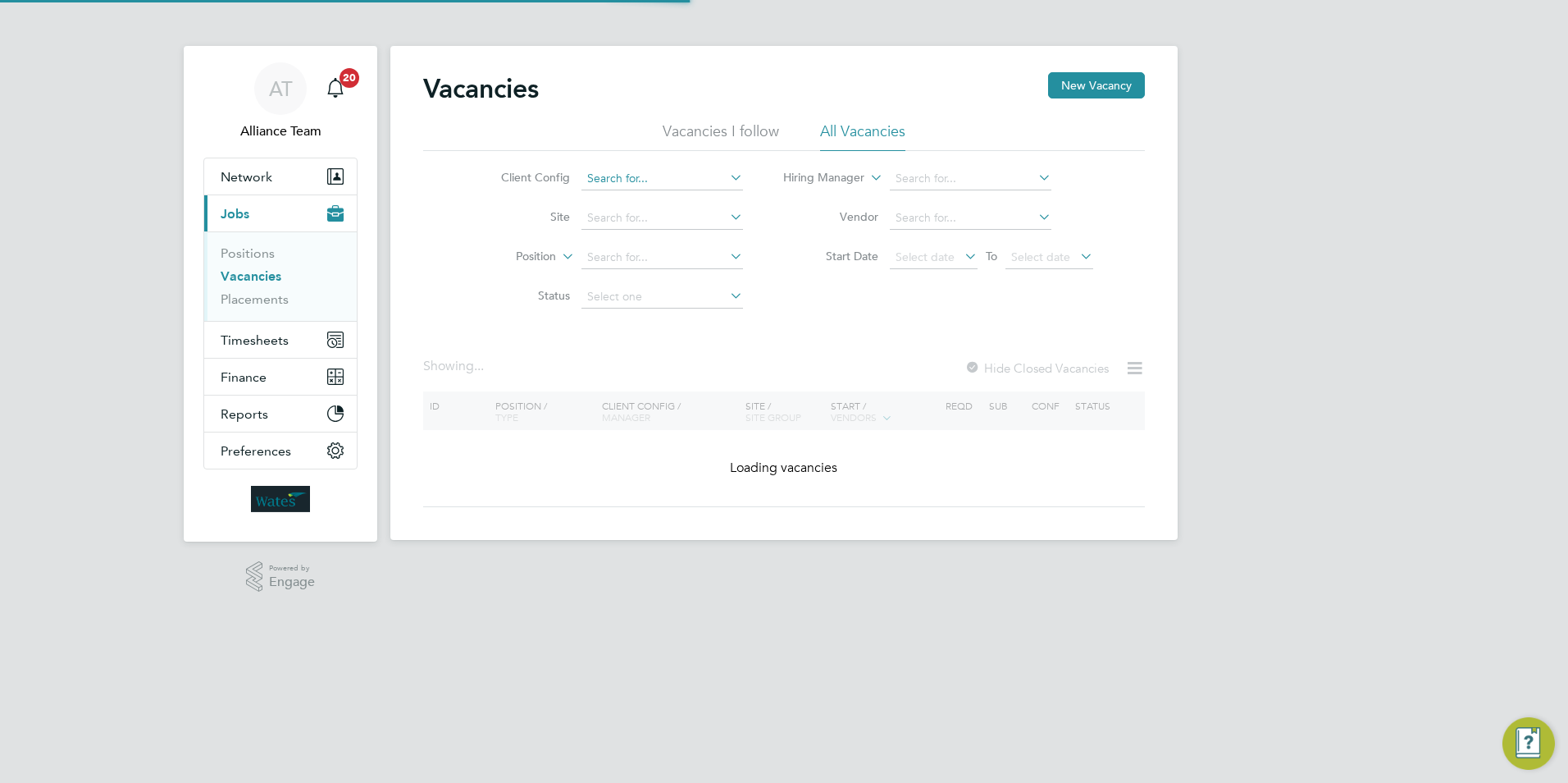
click at [612, 175] on input at bounding box center [662, 179] width 162 height 23
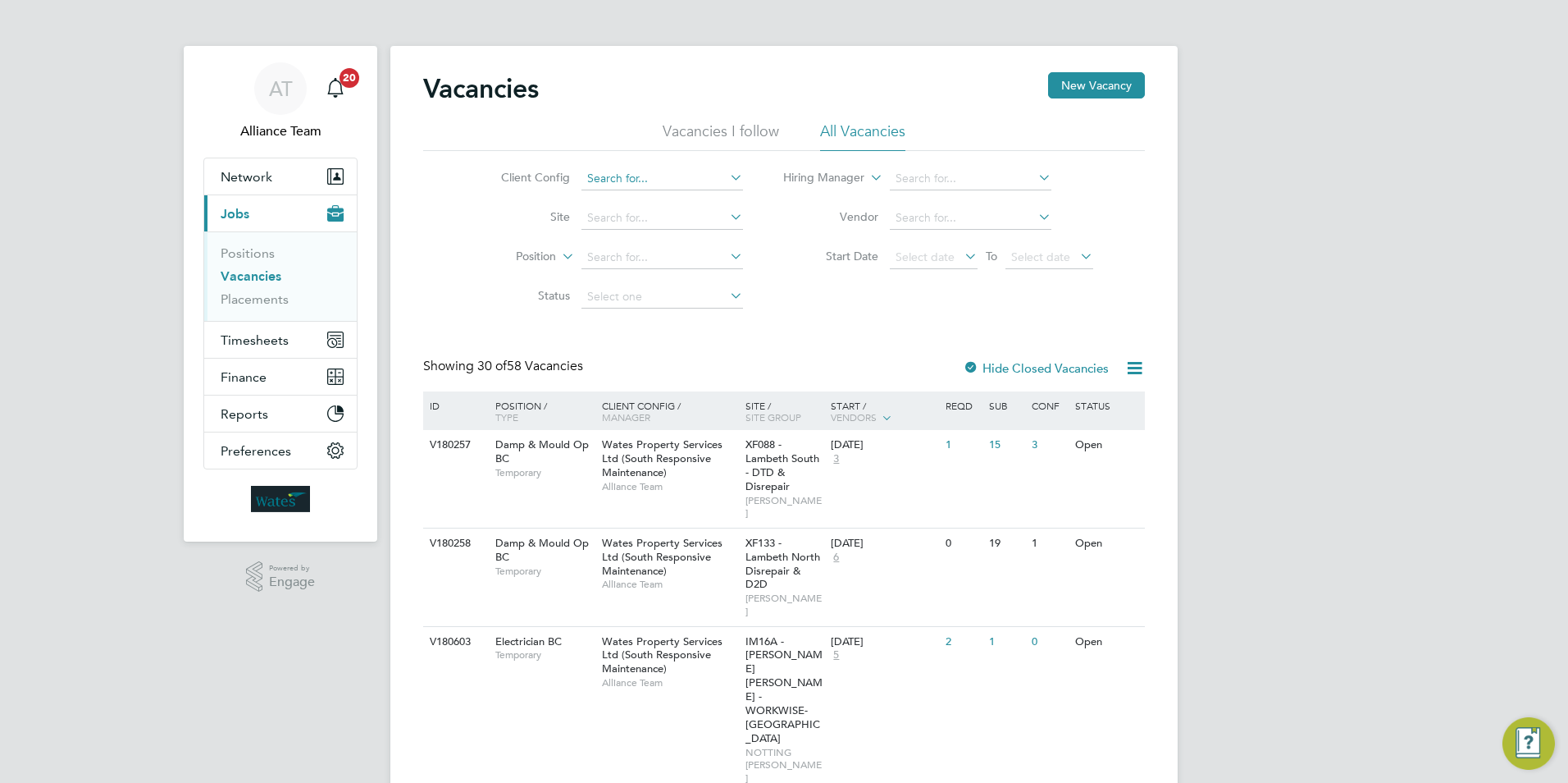
click at [615, 180] on input at bounding box center [662, 179] width 162 height 23
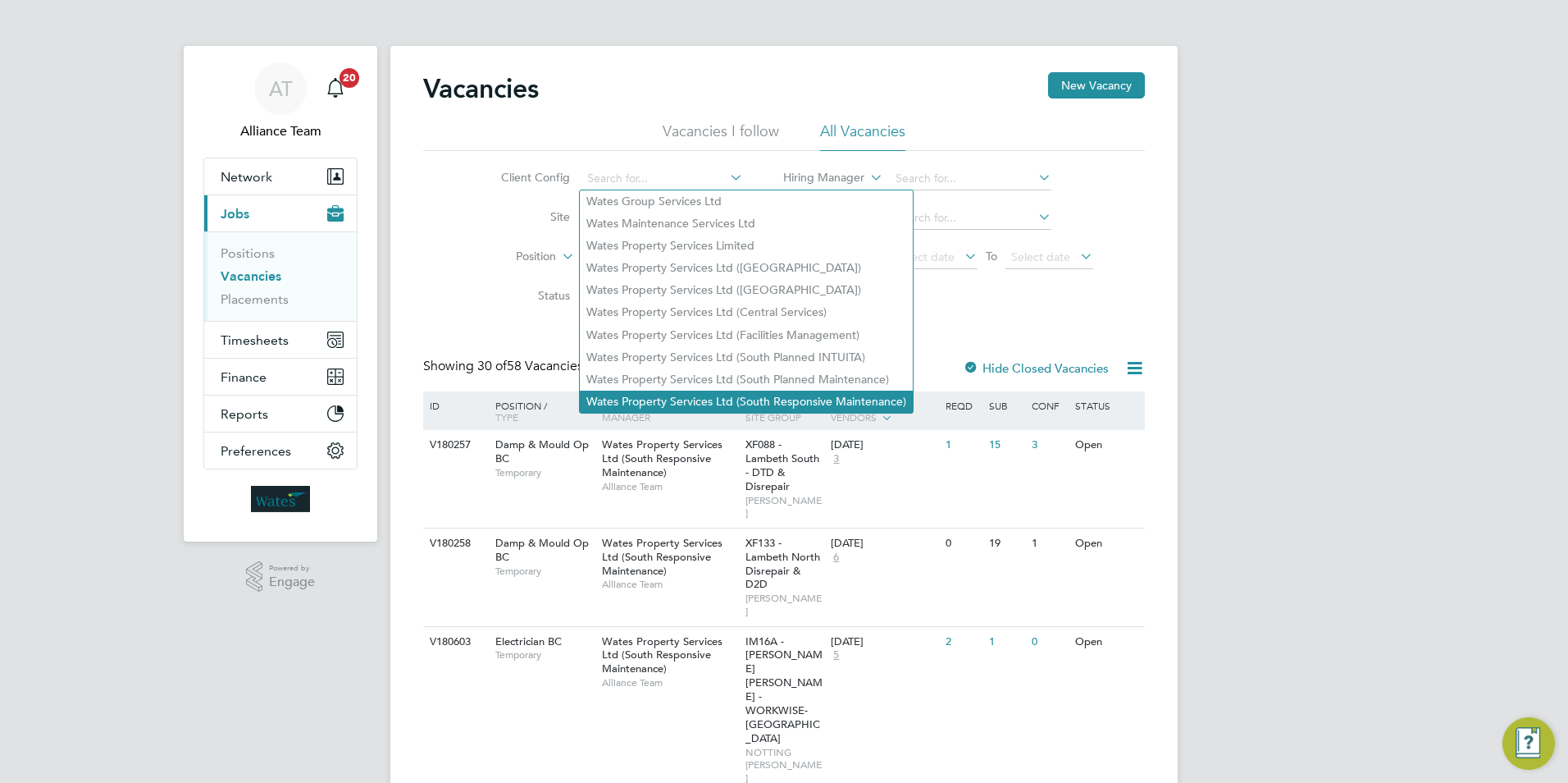
click at [725, 392] on li "Wates Property Services Ltd (South Responsive Maintenance)" at bounding box center [746, 401] width 333 height 22
type input "Wates Property Services Ltd (South Responsive Maintenance)"
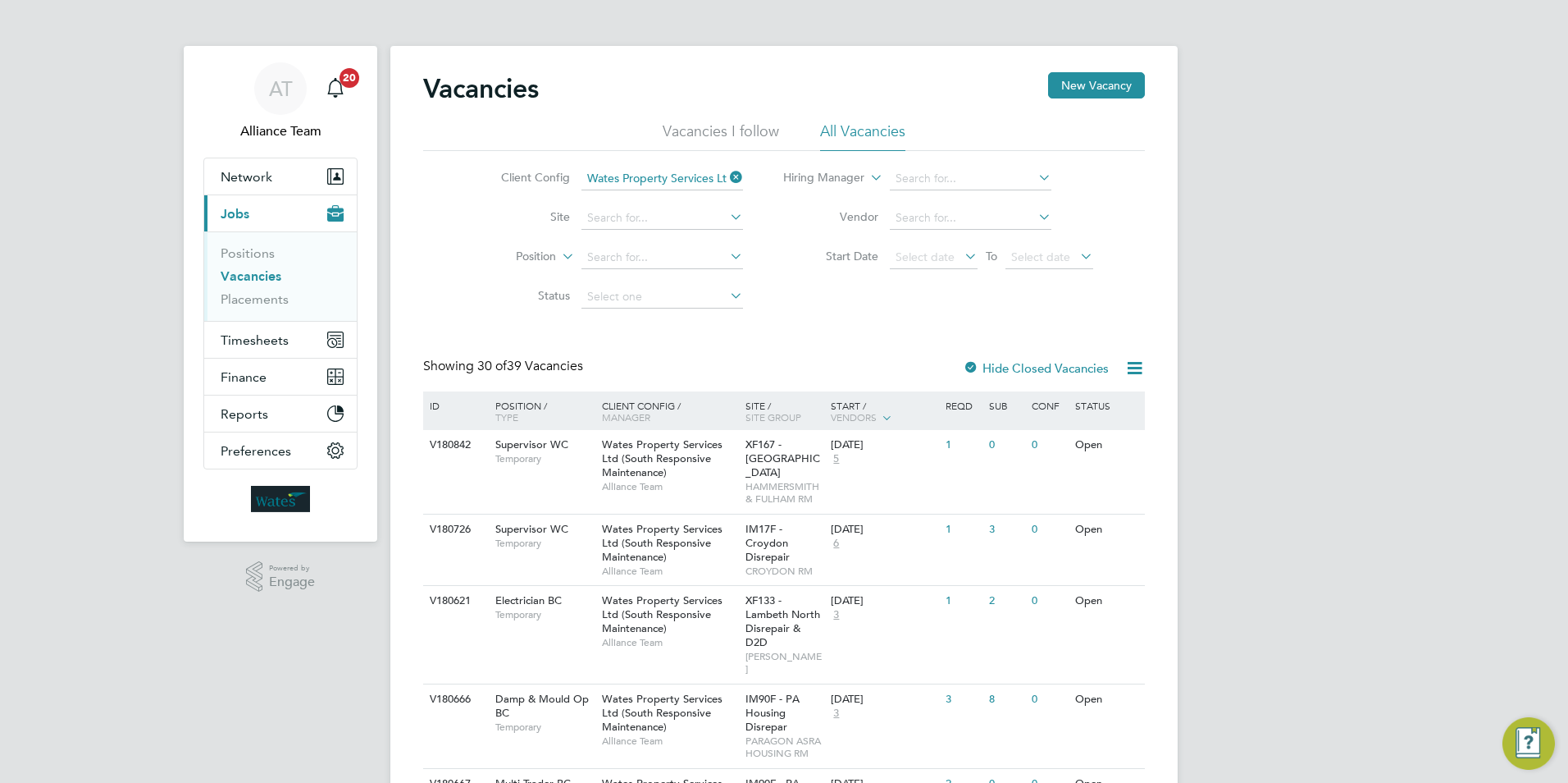
click at [1136, 361] on icon at bounding box center [1135, 367] width 20 height 20
click at [1085, 409] on li "Download Vacancies Report" at bounding box center [1059, 407] width 166 height 23
